Goal: Task Accomplishment & Management: Manage account settings

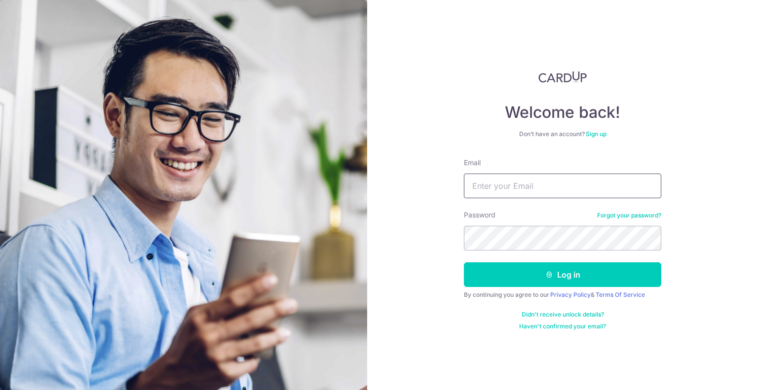
click at [501, 187] on input "Email" at bounding box center [562, 186] width 197 height 25
type input "[EMAIL_ADDRESS][DOMAIN_NAME]"
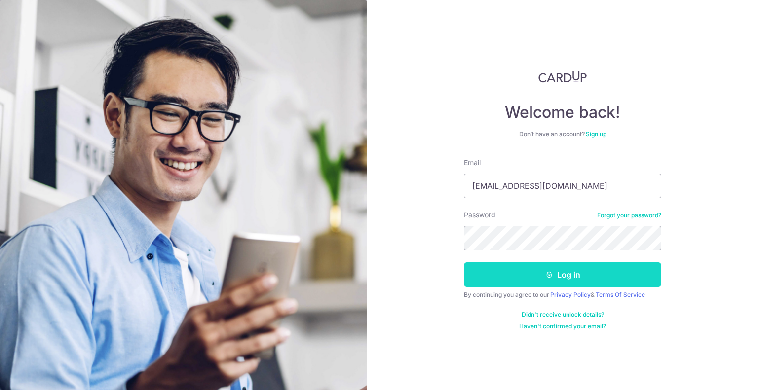
click at [582, 273] on button "Log in" at bounding box center [562, 275] width 197 height 25
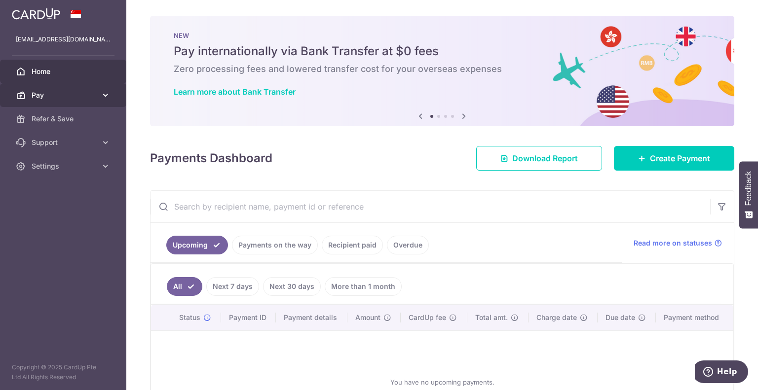
click at [27, 94] on link "Pay" at bounding box center [63, 95] width 126 height 24
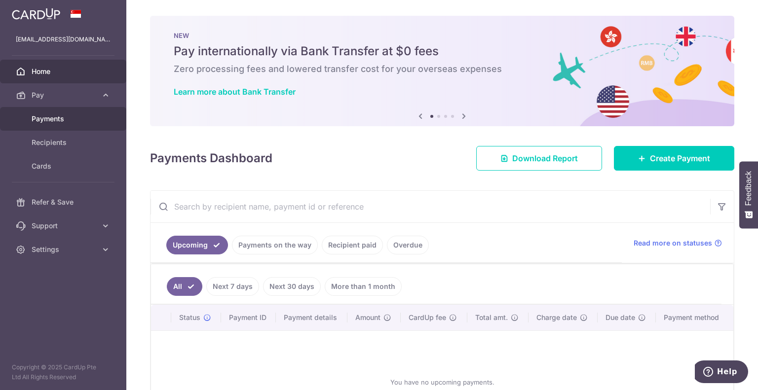
click at [47, 123] on span "Payments" at bounding box center [64, 119] width 65 height 10
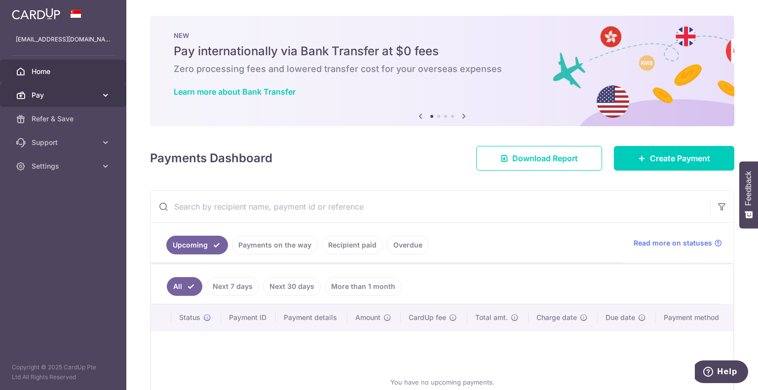
click at [81, 98] on span "Pay" at bounding box center [64, 95] width 65 height 10
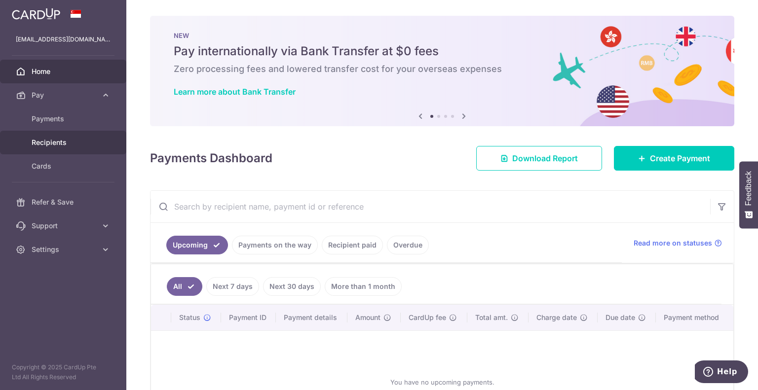
click at [61, 139] on span "Recipients" at bounding box center [64, 143] width 65 height 10
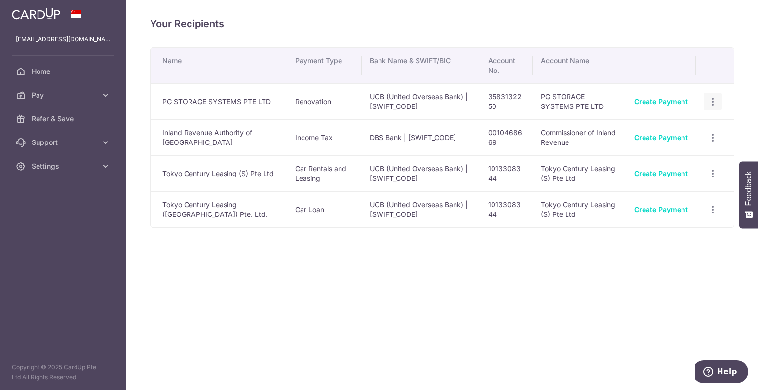
click at [711, 101] on icon "button" at bounding box center [713, 102] width 10 height 10
click at [503, 252] on div "Your Recipients Name Payment Type Bank Name & SWIFT/BIC Account No. Account Nam…" at bounding box center [442, 195] width 632 height 390
click at [100, 94] on link "Pay" at bounding box center [63, 95] width 126 height 24
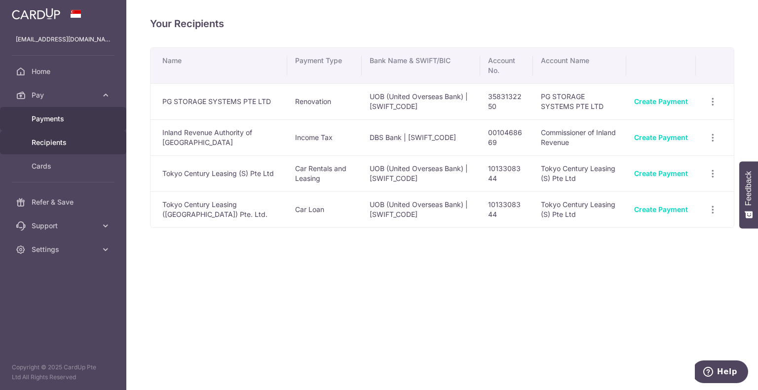
click at [53, 114] on span "Payments" at bounding box center [64, 119] width 65 height 10
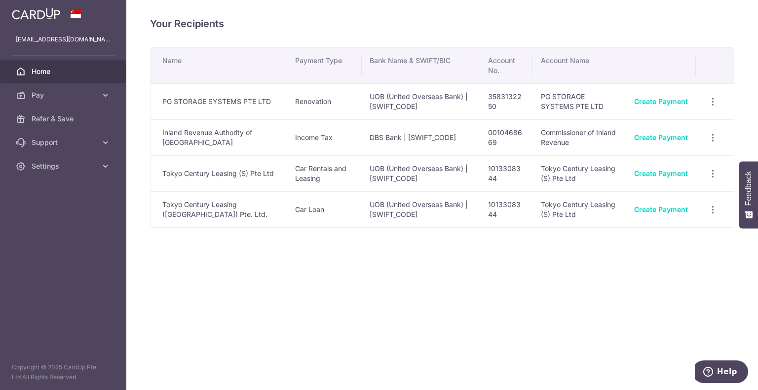
click at [38, 70] on span "Home" at bounding box center [64, 72] width 65 height 10
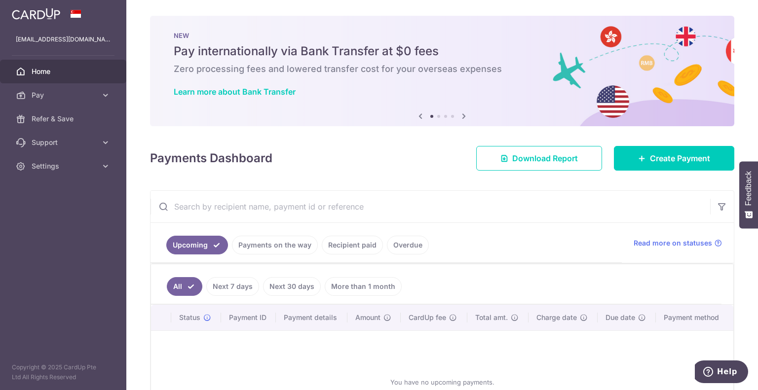
scroll to position [90, 0]
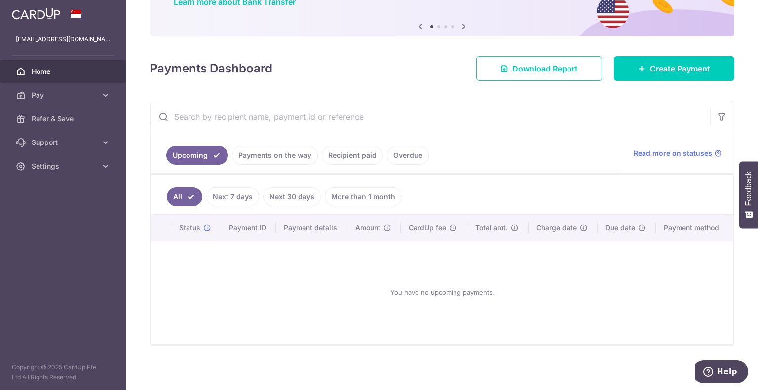
click at [274, 158] on link "Payments on the way" at bounding box center [275, 155] width 86 height 19
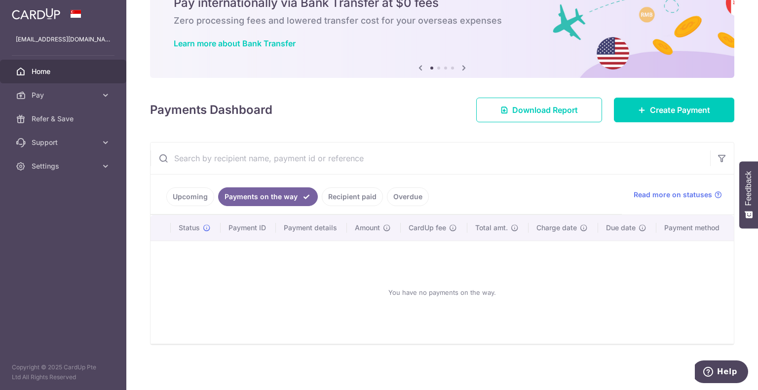
click at [342, 196] on link "Recipient paid" at bounding box center [352, 197] width 61 height 19
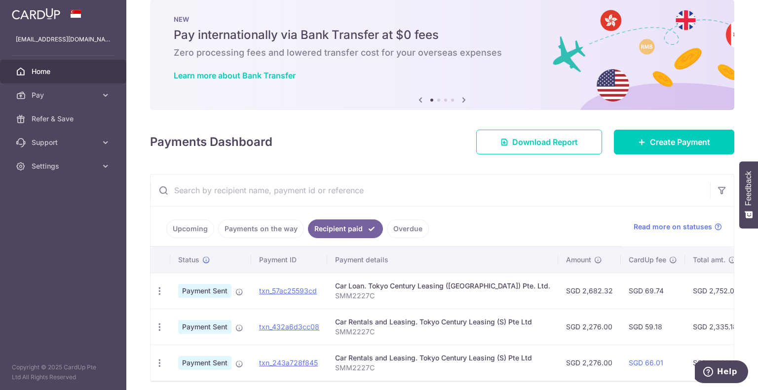
scroll to position [58, 0]
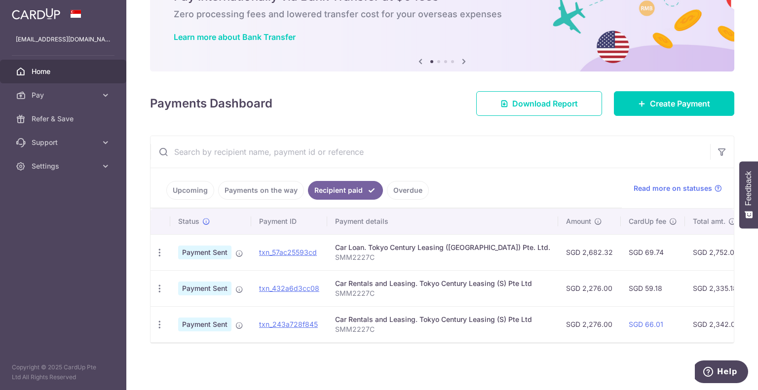
click at [396, 187] on link "Overdue" at bounding box center [408, 190] width 42 height 19
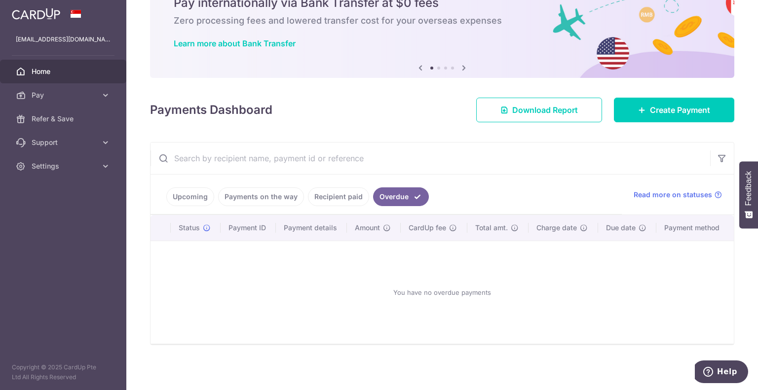
click at [344, 195] on link "Recipient paid" at bounding box center [338, 197] width 61 height 19
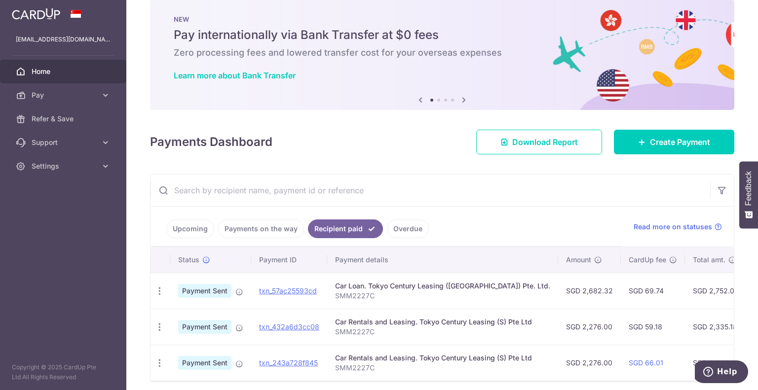
scroll to position [58, 0]
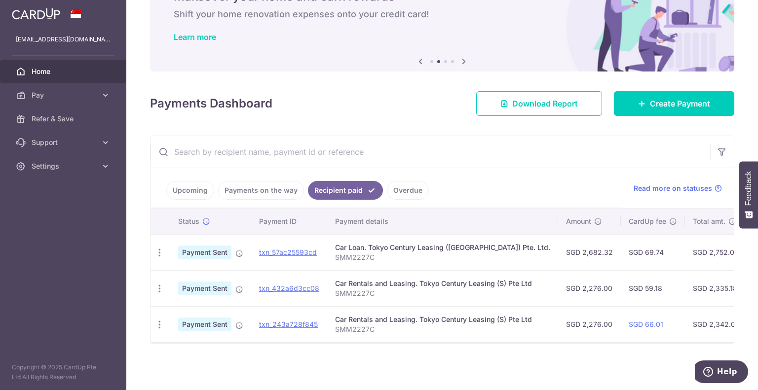
click at [264, 190] on link "Payments on the way" at bounding box center [261, 190] width 86 height 19
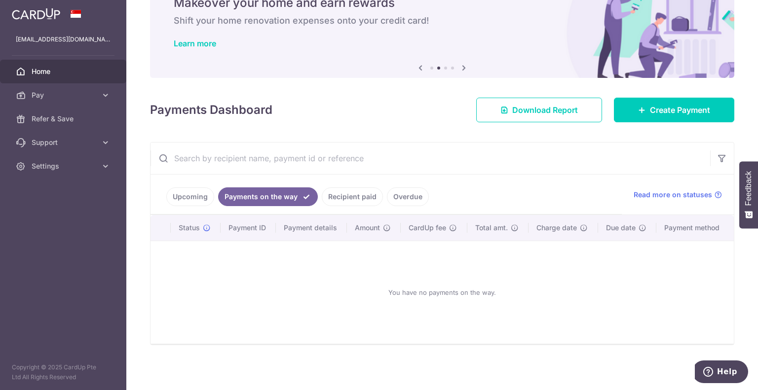
click at [182, 197] on link "Upcoming" at bounding box center [190, 197] width 48 height 19
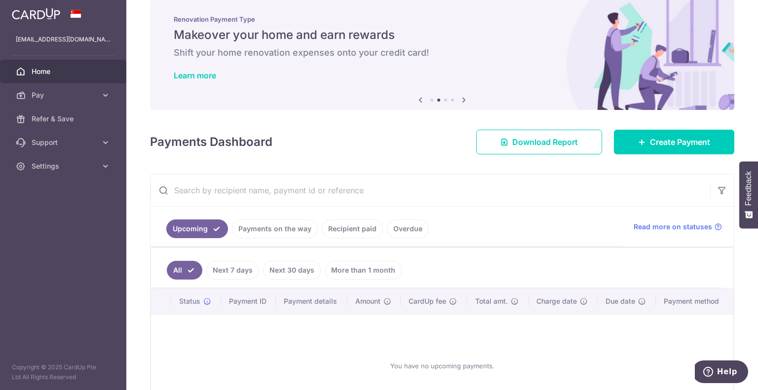
scroll to position [58, 0]
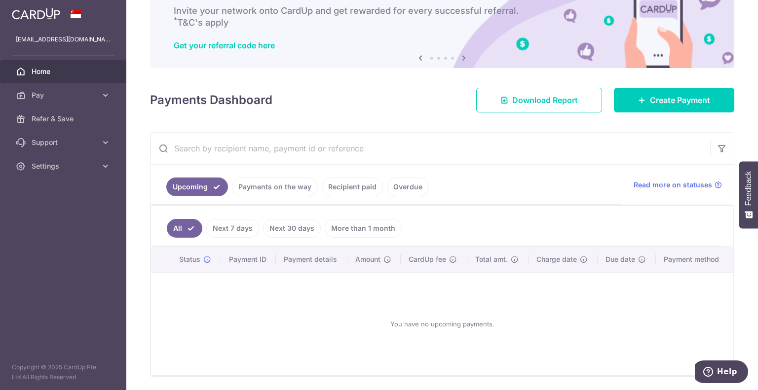
click at [236, 231] on link "Next 7 days" at bounding box center [232, 228] width 53 height 19
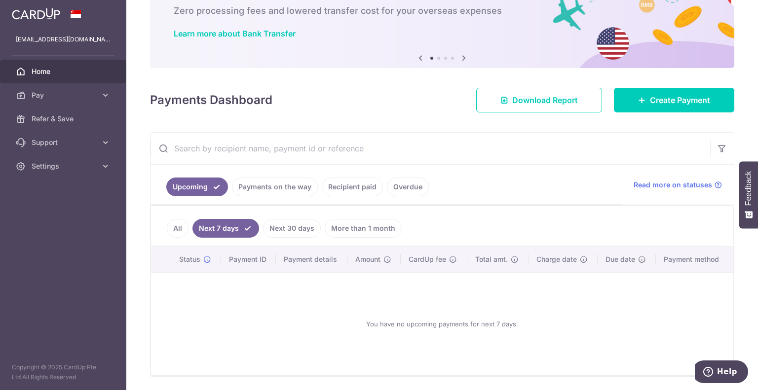
click at [293, 191] on link "Payments on the way" at bounding box center [275, 187] width 86 height 19
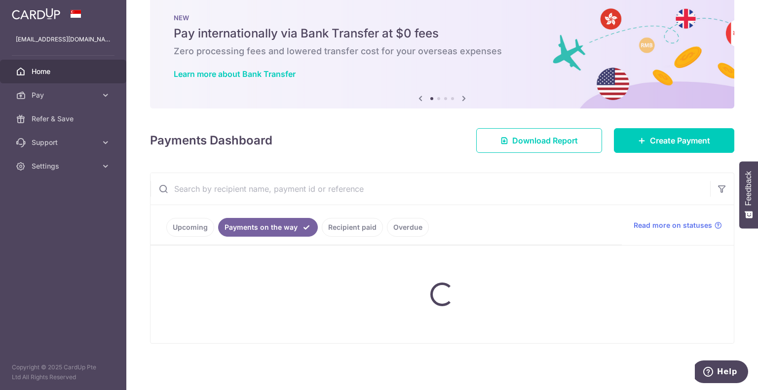
scroll to position [48, 0]
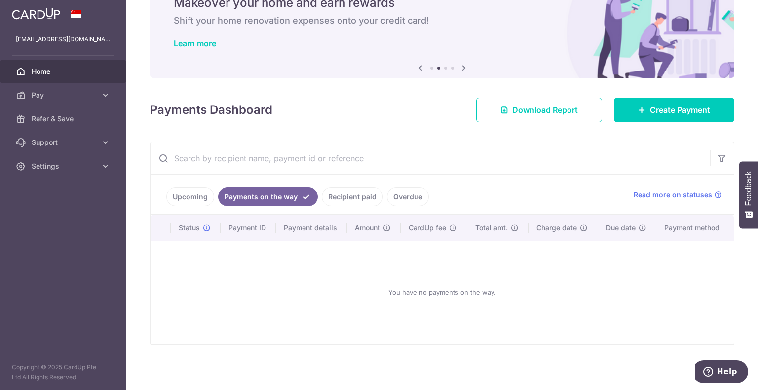
click at [358, 201] on link "Recipient paid" at bounding box center [352, 197] width 61 height 19
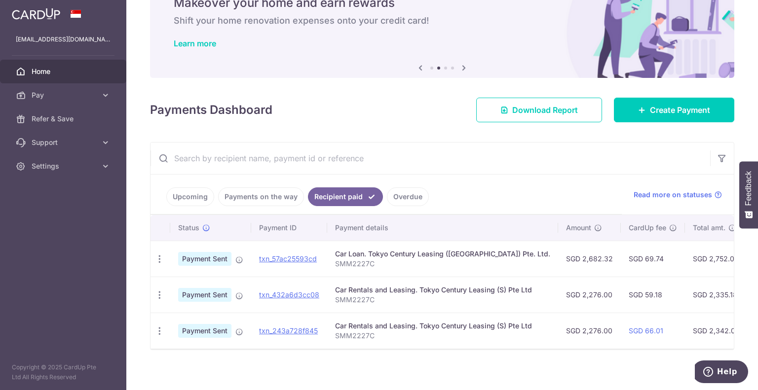
click at [402, 197] on link "Overdue" at bounding box center [408, 197] width 42 height 19
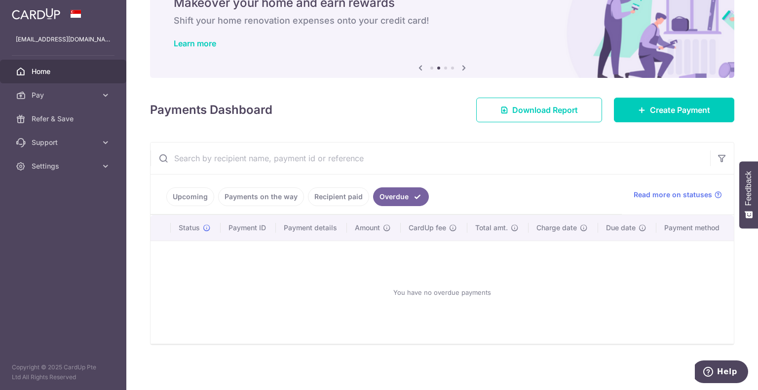
click at [184, 192] on link "Upcoming" at bounding box center [190, 197] width 48 height 19
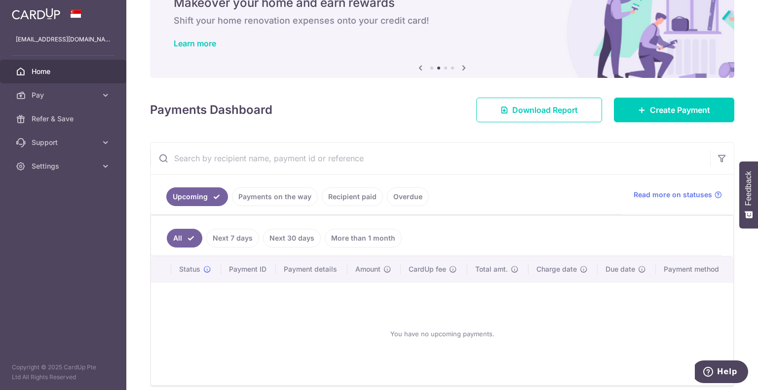
click at [287, 199] on link "Payments on the way" at bounding box center [275, 197] width 86 height 19
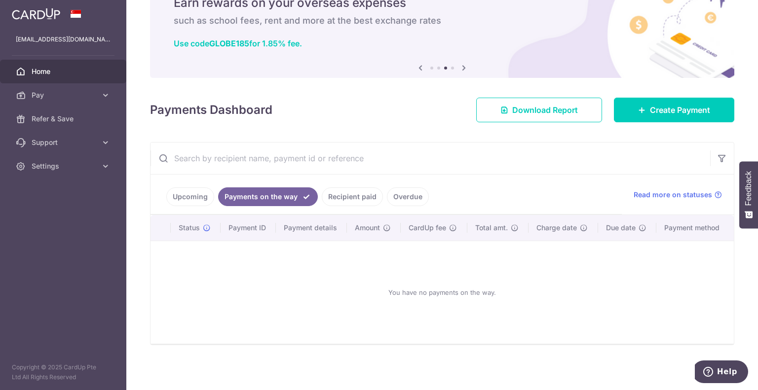
click at [367, 194] on link "Recipient paid" at bounding box center [352, 197] width 61 height 19
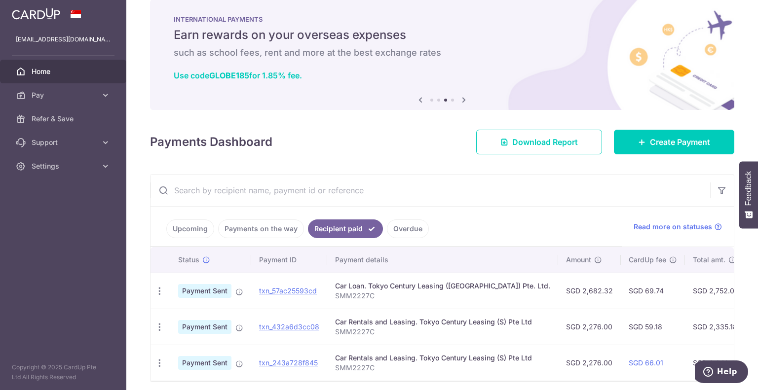
scroll to position [58, 0]
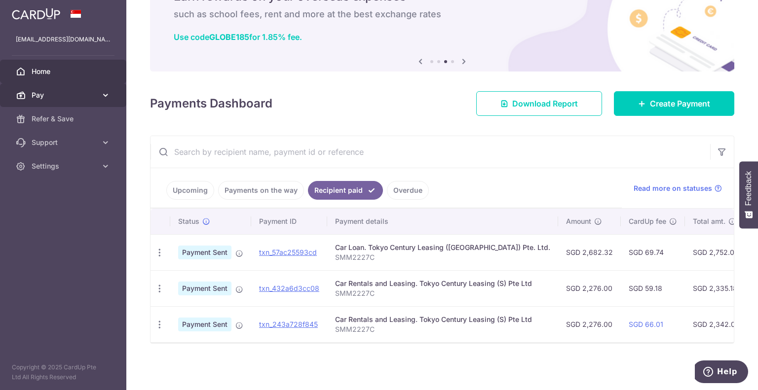
click at [50, 93] on span "Pay" at bounding box center [64, 95] width 65 height 10
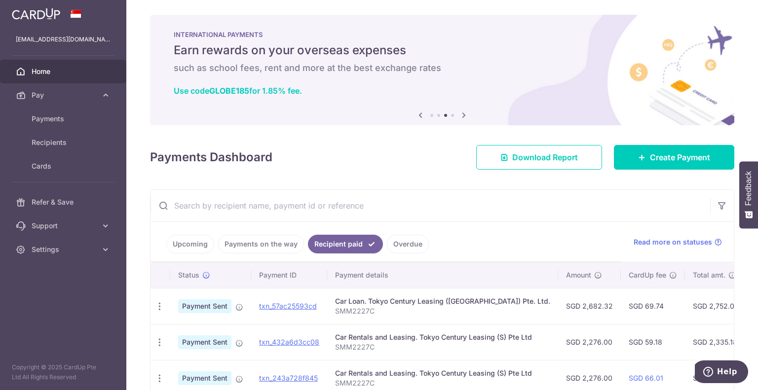
scroll to position [0, 0]
